Goal: Transaction & Acquisition: Obtain resource

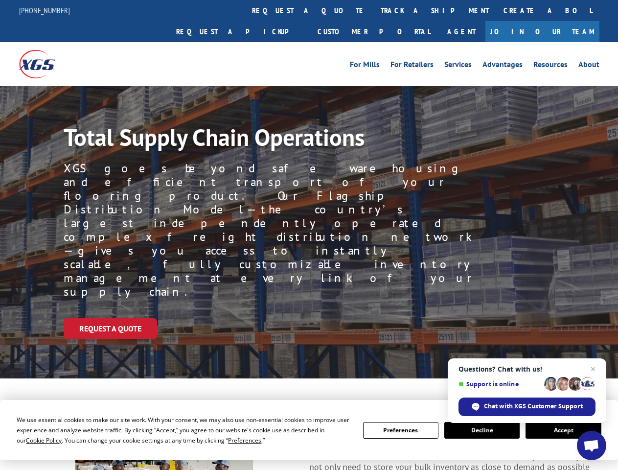
click at [309, 318] on div "Request a Quote" at bounding box center [341, 328] width 554 height 21
click at [34, 440] on span "Cookie Policy" at bounding box center [44, 440] width 36 height 8
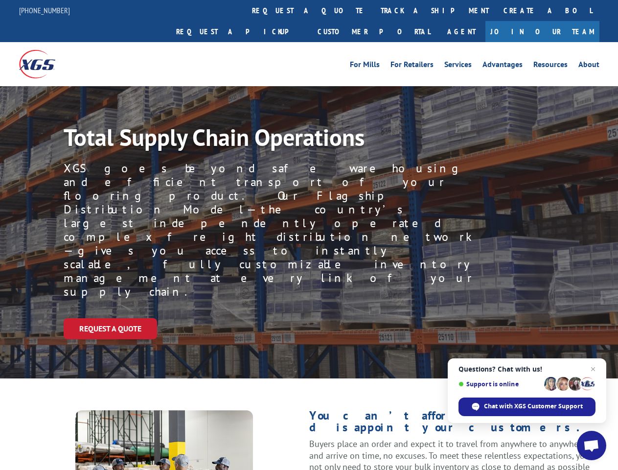
click at [309, 318] on div "Request a Quote" at bounding box center [341, 328] width 554 height 21
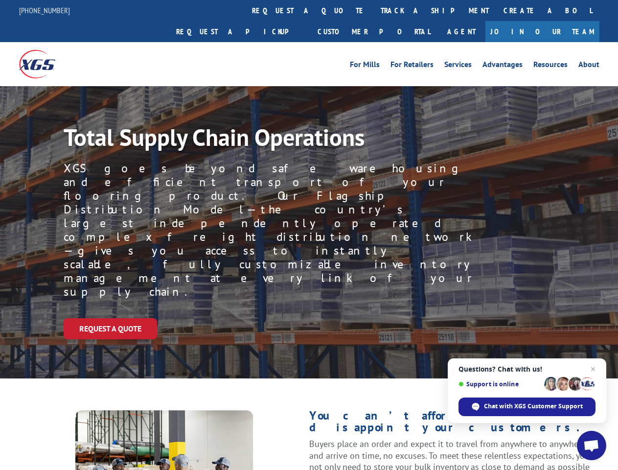
click at [373, 10] on link "track a shipment" at bounding box center [434, 10] width 123 height 21
click at [0, 0] on div "Track Shipment Enter your information below to track your shipment(s). Select c…" at bounding box center [0, 0] width 0 height 0
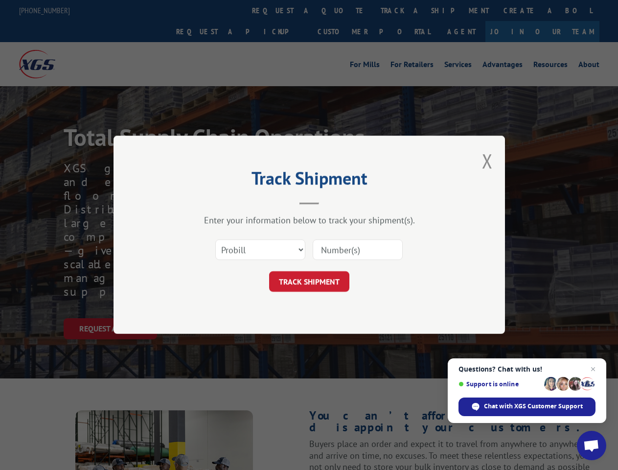
click at [403, 10] on div "Track Shipment Enter your information below to track your shipment(s). Select c…" at bounding box center [309, 235] width 618 height 470
